Goal: Check status: Check status

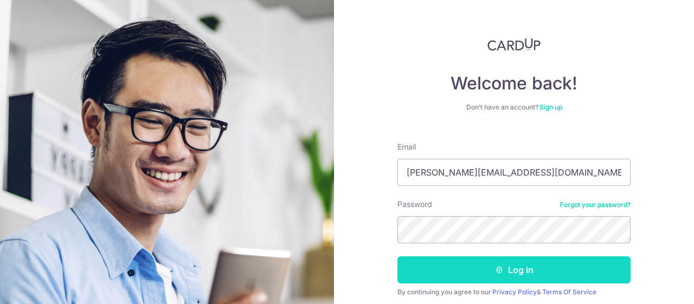
click at [538, 273] on button "Log in" at bounding box center [514, 270] width 233 height 27
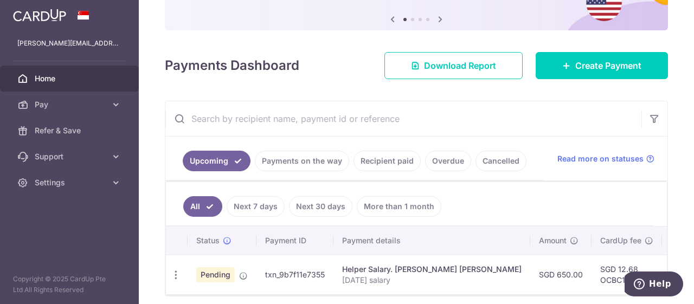
scroll to position [148, 0]
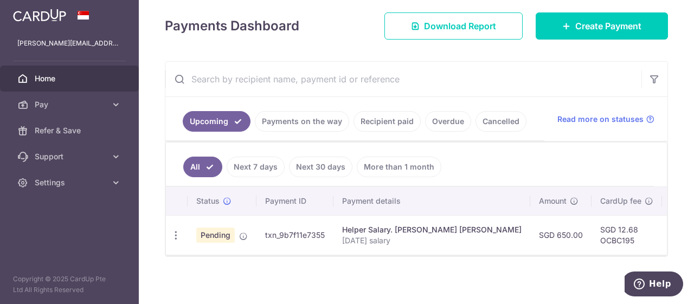
click at [383, 120] on link "Recipient paid" at bounding box center [387, 121] width 67 height 21
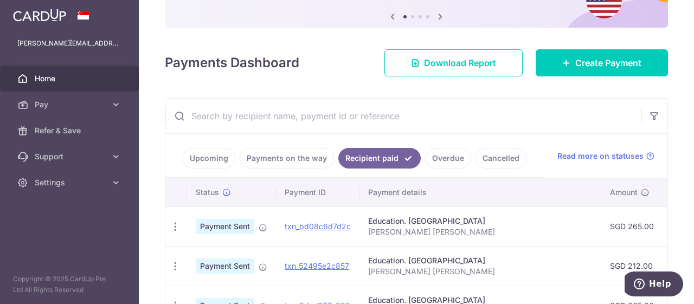
scroll to position [165, 0]
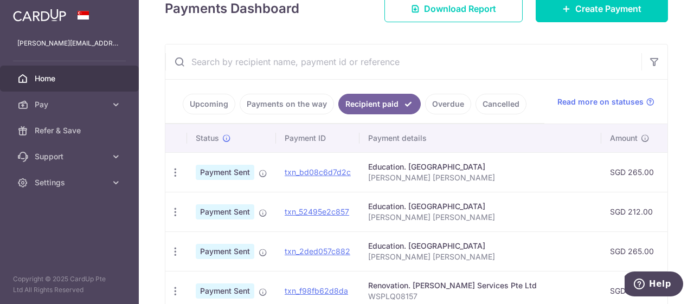
click at [296, 101] on link "Payments on the way" at bounding box center [287, 104] width 94 height 21
